Goal: Task Accomplishment & Management: Complete application form

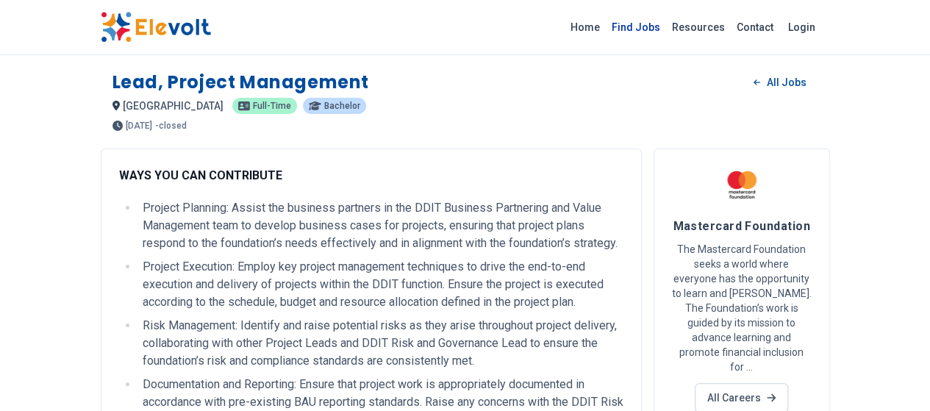
click at [666, 23] on link "Find Jobs" at bounding box center [636, 27] width 60 height 24
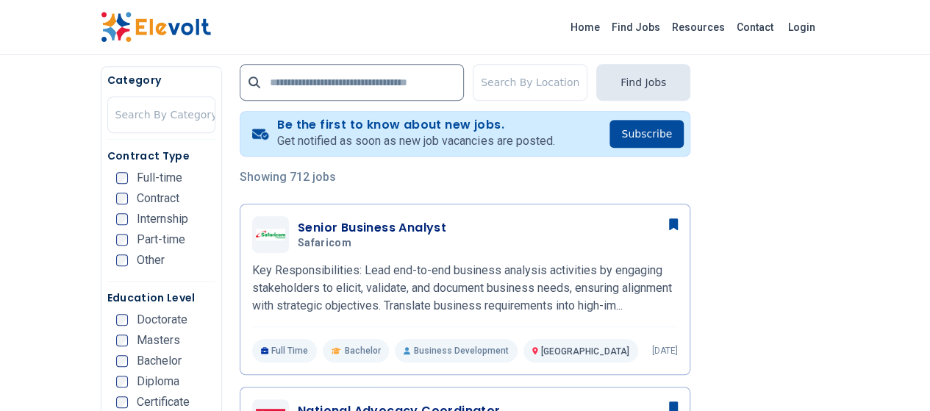
scroll to position [315, 0]
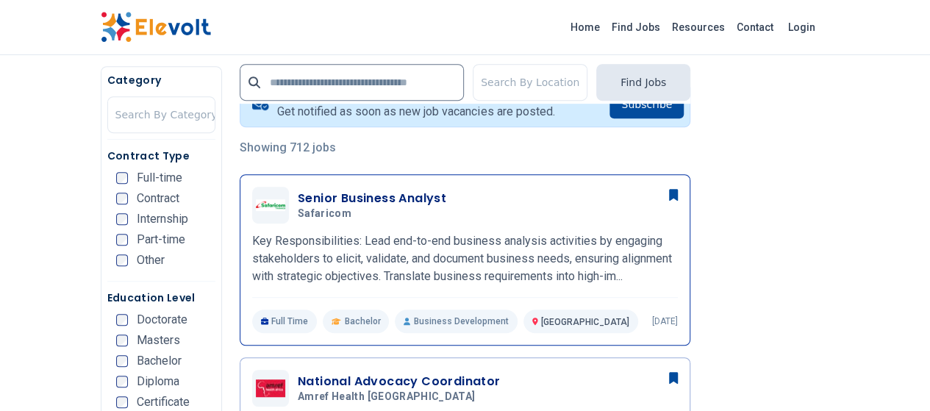
click at [298, 199] on h3 "Senior Business Analyst" at bounding box center [372, 199] width 148 height 18
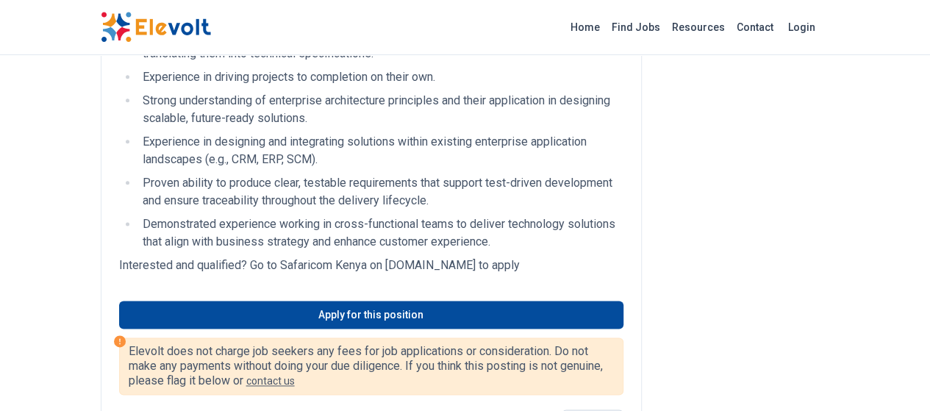
scroll to position [858, 0]
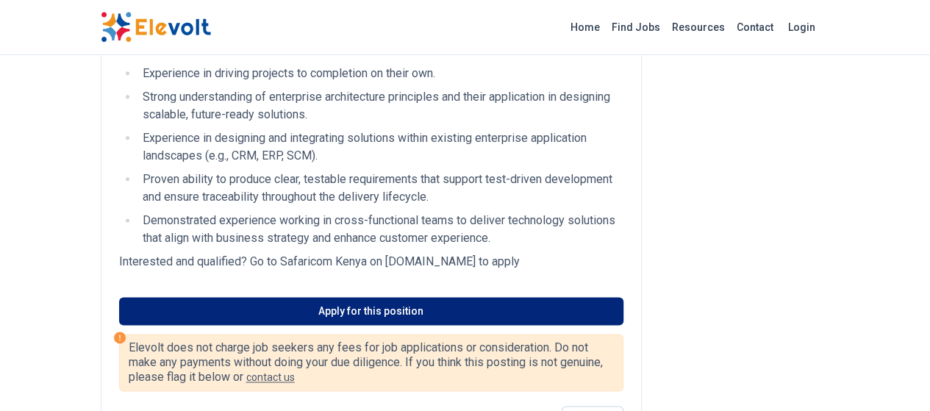
click at [356, 297] on link "Apply for this position" at bounding box center [371, 311] width 504 height 28
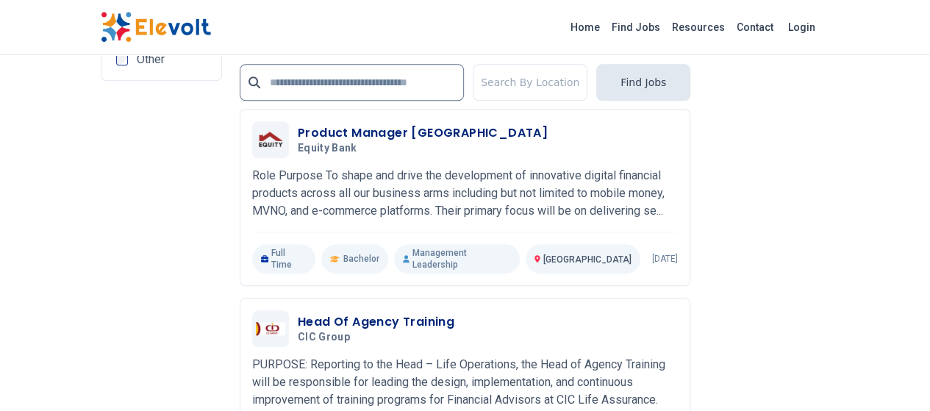
scroll to position [3398, 0]
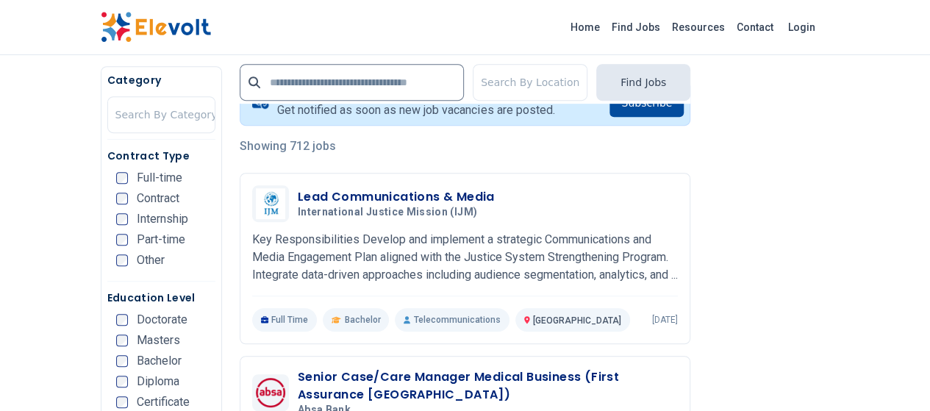
scroll to position [548, 0]
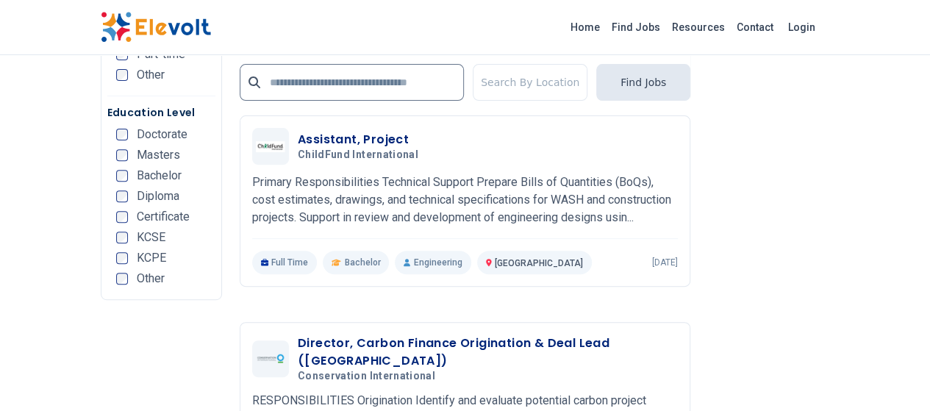
scroll to position [3226, 0]
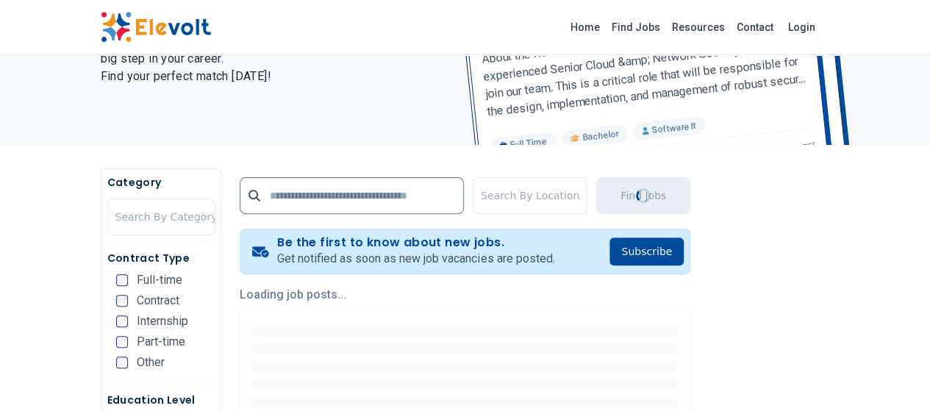
scroll to position [0, 0]
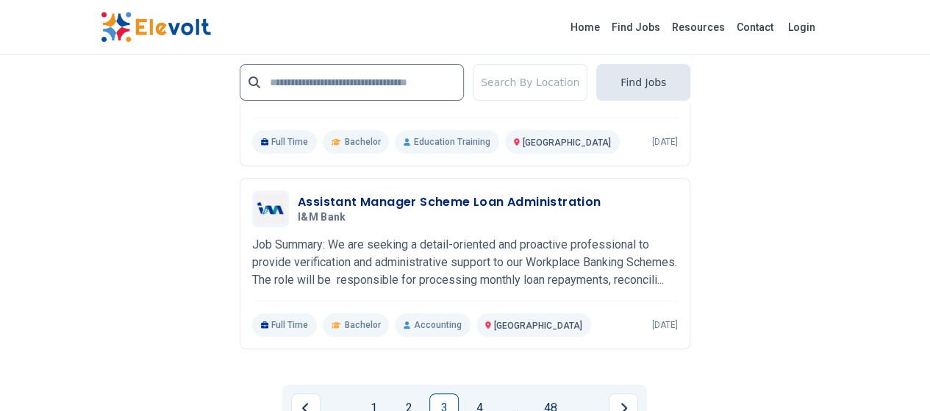
scroll to position [3049, 0]
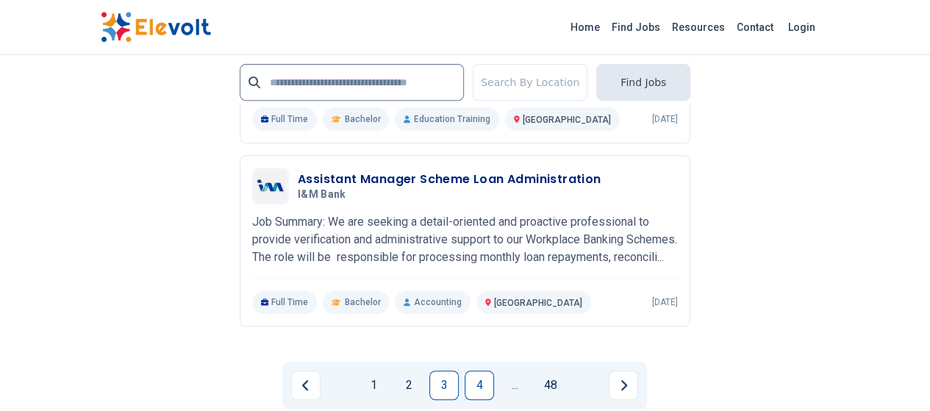
click at [476, 370] on link "4" at bounding box center [479, 384] width 29 height 29
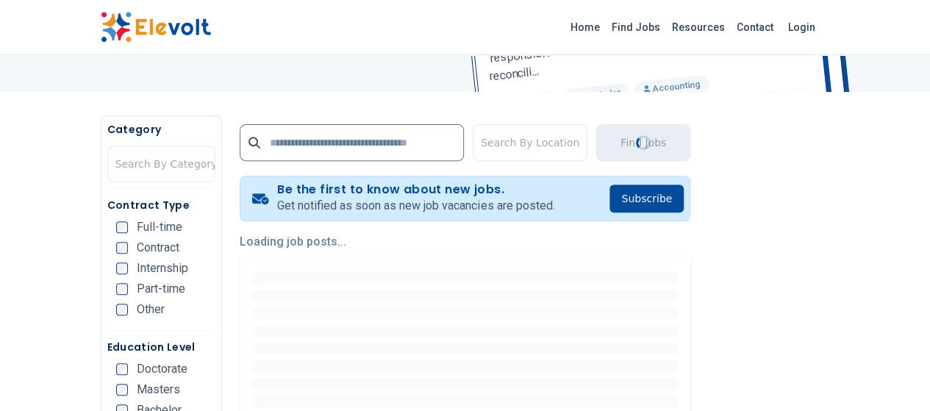
scroll to position [0, 0]
